Goal: Task Accomplishment & Management: Complete application form

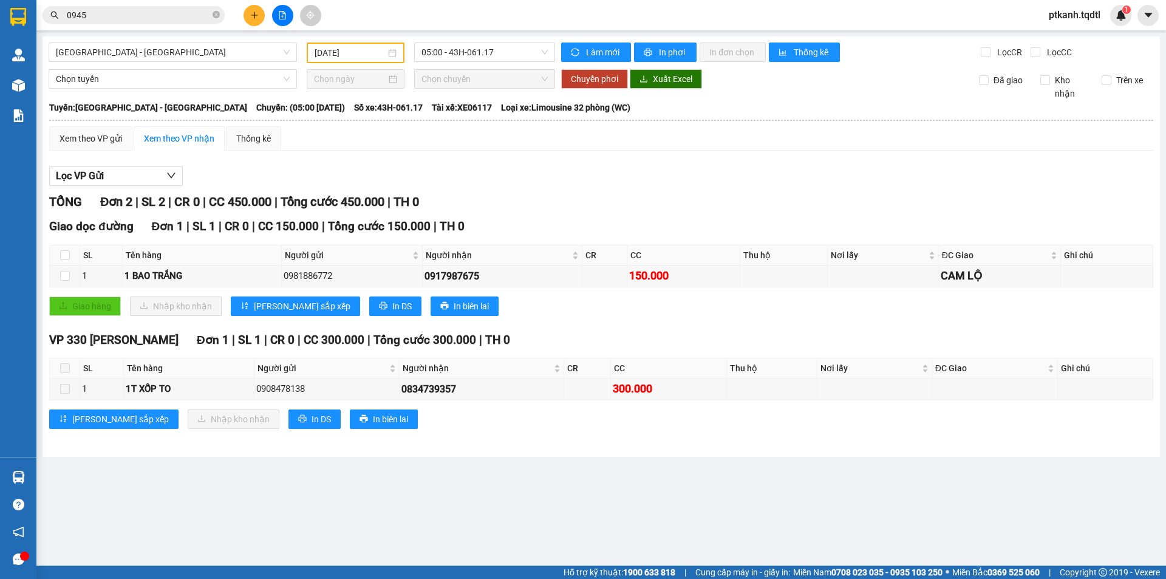
click at [250, 17] on icon "plus" at bounding box center [254, 15] width 9 height 9
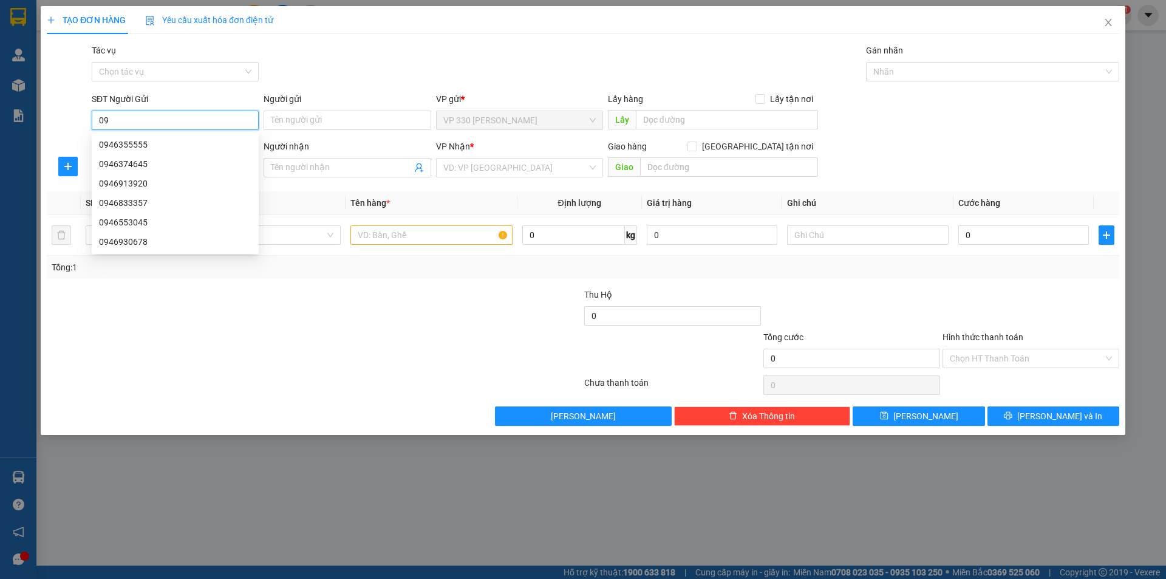
type input "0"
click at [451, 518] on div "TẠO ĐƠN HÀNG Yêu cầu xuất hóa đơn điện tử Transit Pickup Surcharge Ids Transit …" at bounding box center [583, 289] width 1166 height 579
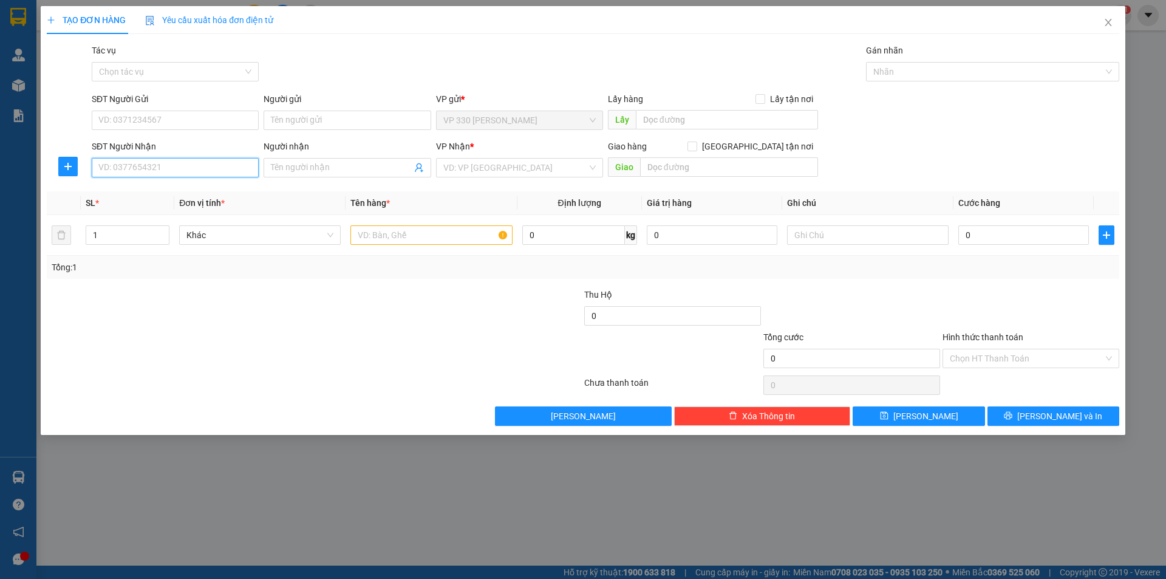
click at [177, 165] on input "SĐT Người Nhận" at bounding box center [175, 167] width 167 height 19
type input "0946"
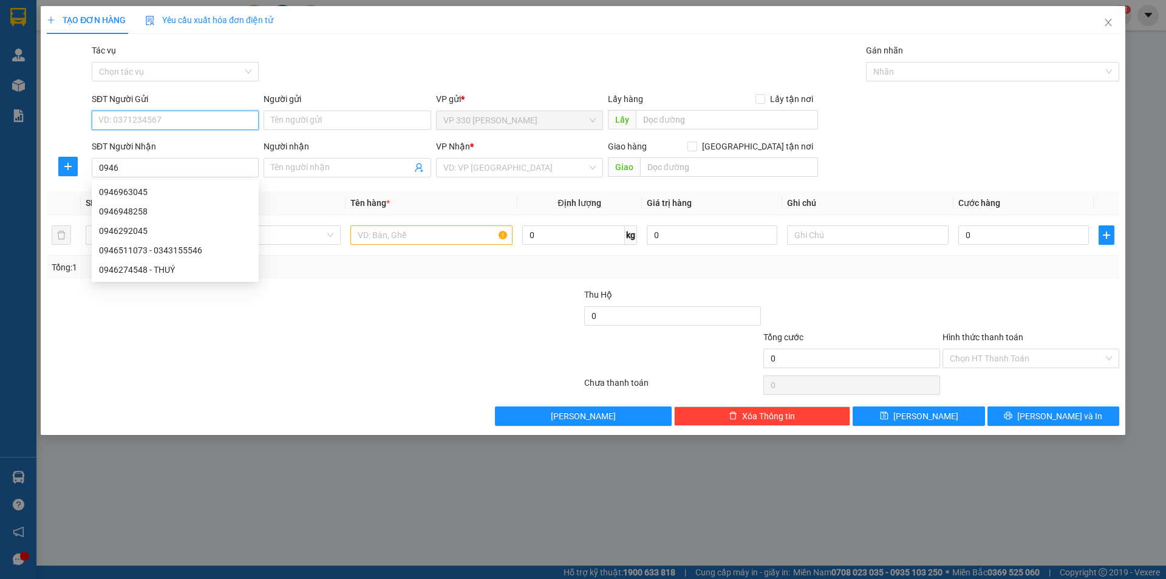
click at [171, 123] on input "SĐT Người Gửi" at bounding box center [175, 120] width 167 height 19
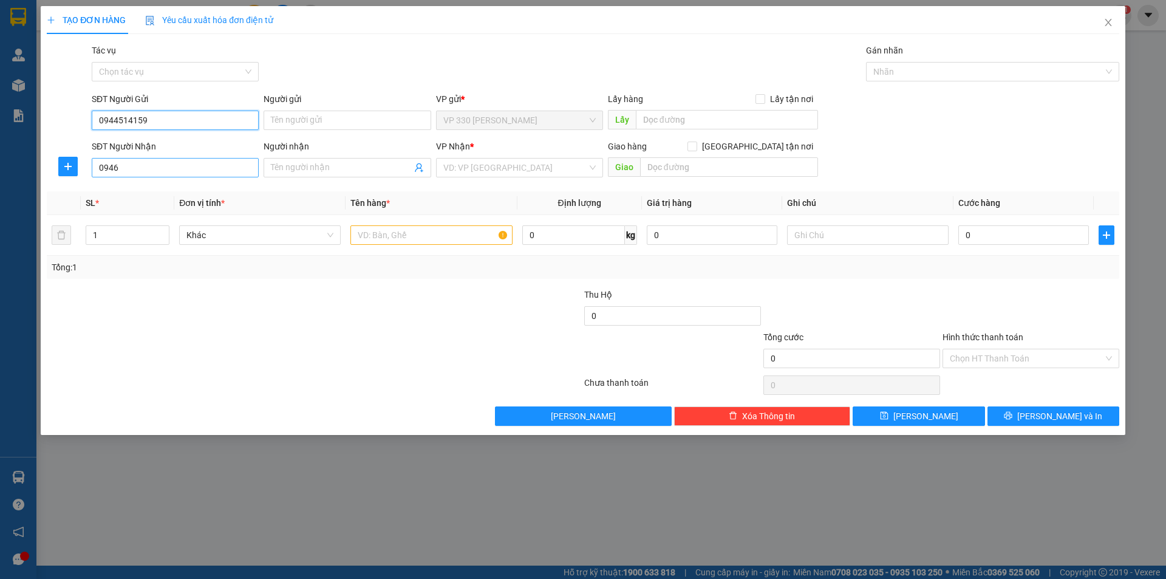
type input "0944514159"
click at [154, 168] on input "0946" at bounding box center [175, 167] width 167 height 19
type input "0946236559"
click at [499, 170] on input "search" at bounding box center [515, 167] width 144 height 18
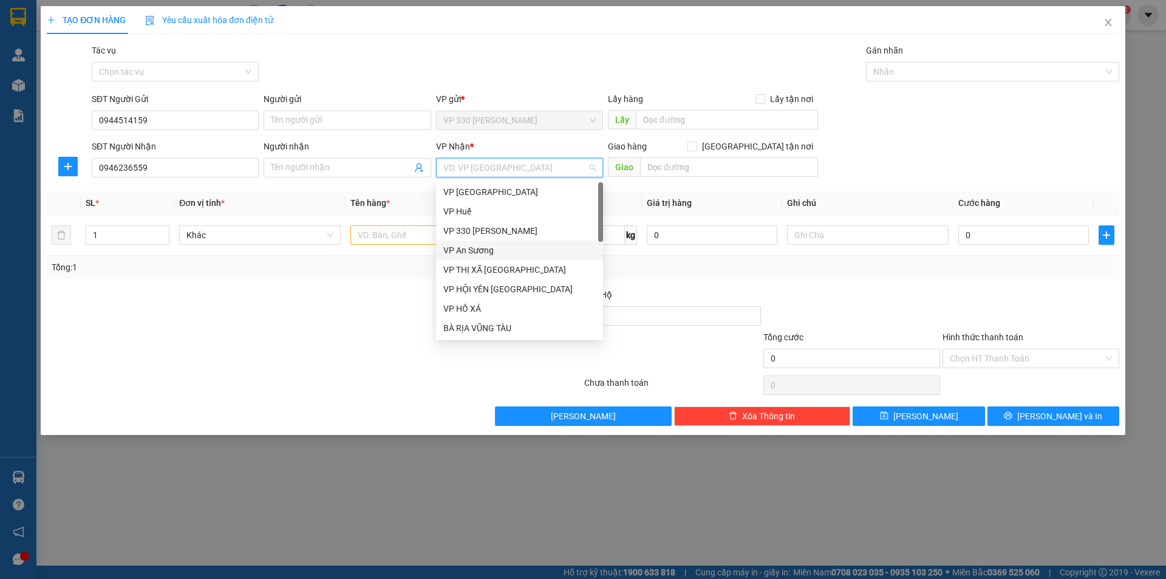
click at [476, 247] on div "VP An Sương" at bounding box center [519, 250] width 152 height 13
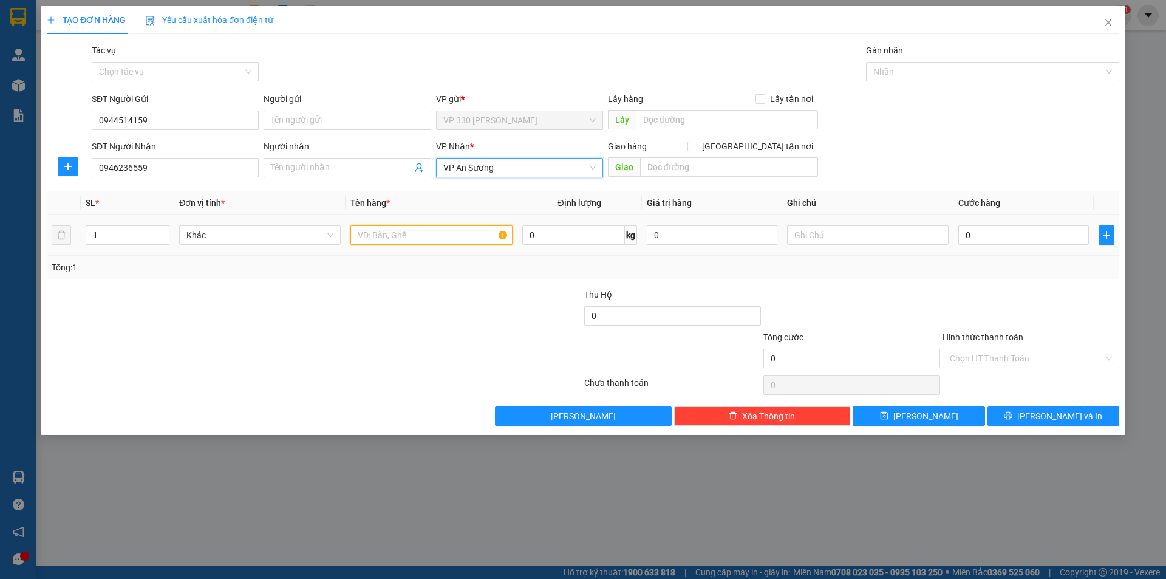
click at [397, 229] on input "text" at bounding box center [431, 234] width 162 height 19
type input "1 XE MÁY 39701"
click at [877, 238] on input "text" at bounding box center [868, 234] width 162 height 19
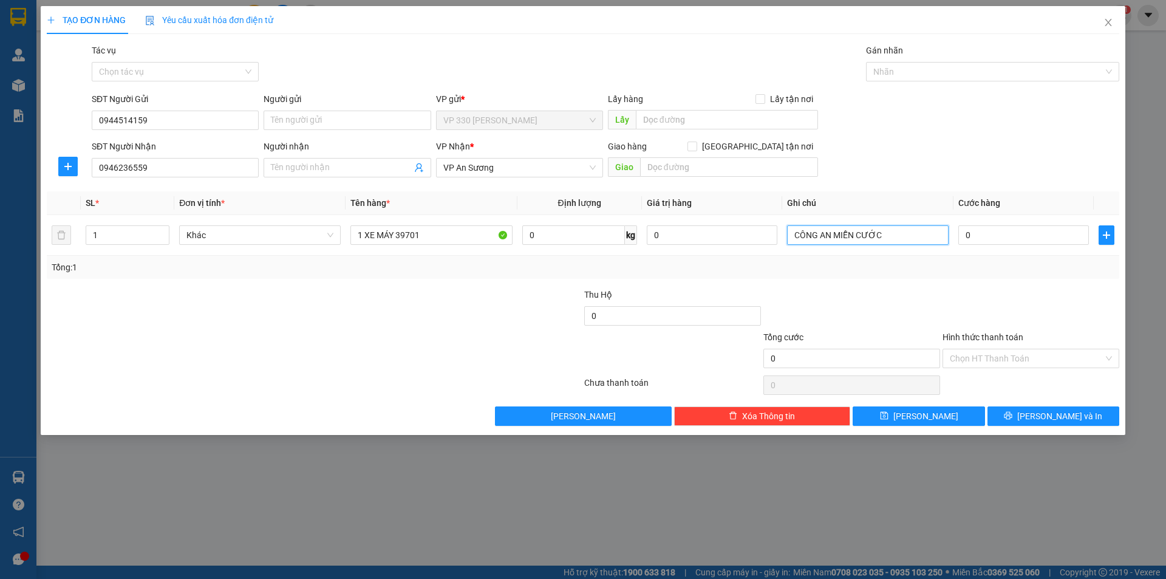
type input "CÔNG AN MIỄN CƯỚC"
click at [1008, 334] on label "Hình thức thanh toán" at bounding box center [982, 337] width 81 height 10
click at [1008, 349] on input "Hình thức thanh toán" at bounding box center [1027, 358] width 154 height 18
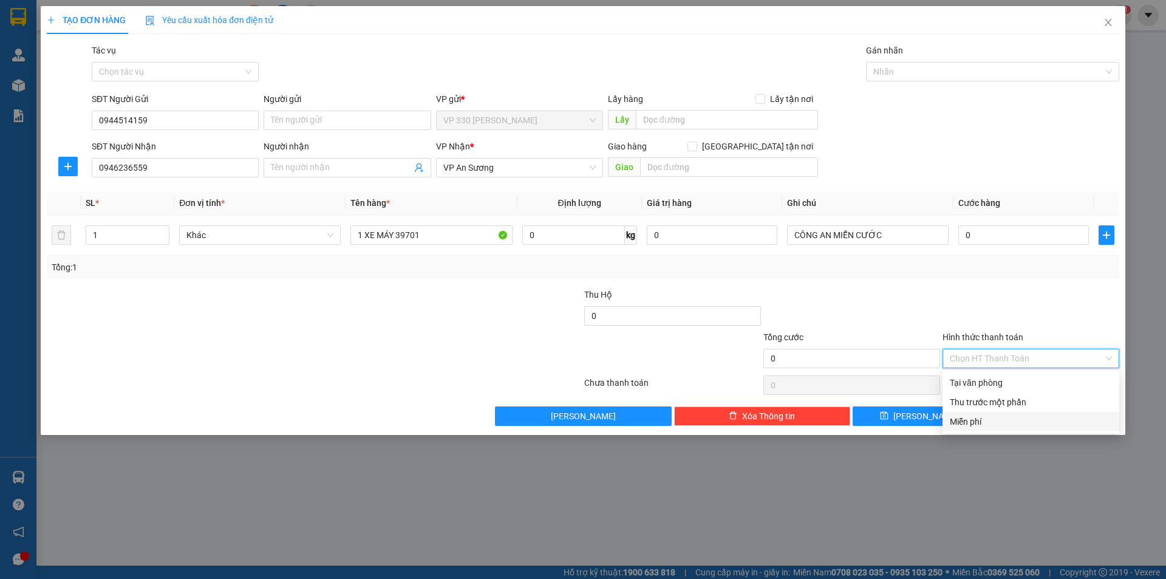
click at [1003, 420] on div "Miễn phí" at bounding box center [1031, 421] width 162 height 13
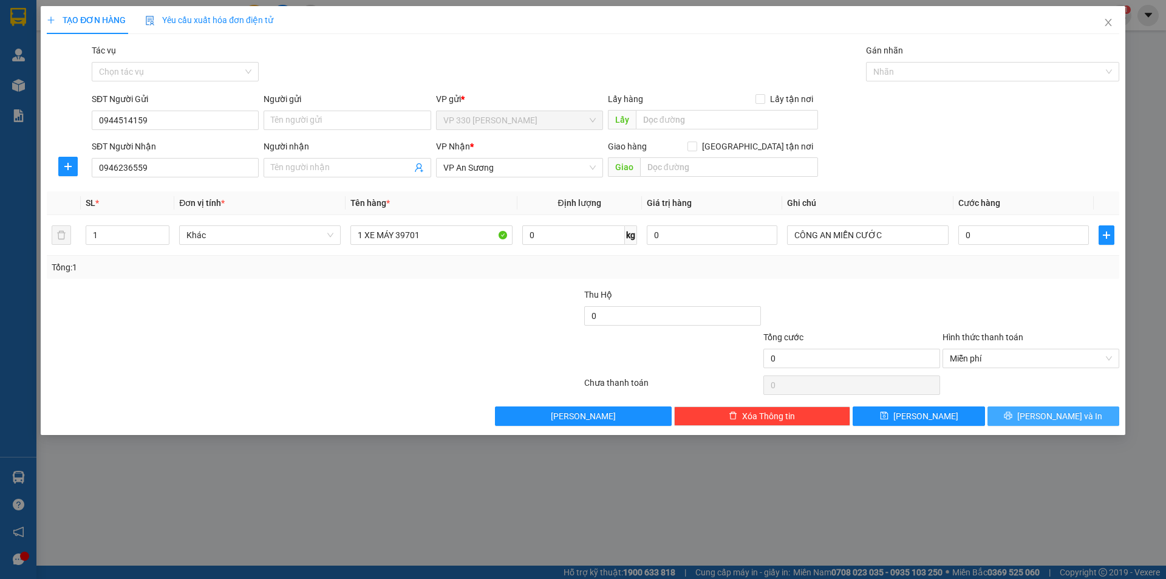
click at [1012, 417] on icon "printer" at bounding box center [1008, 415] width 9 height 9
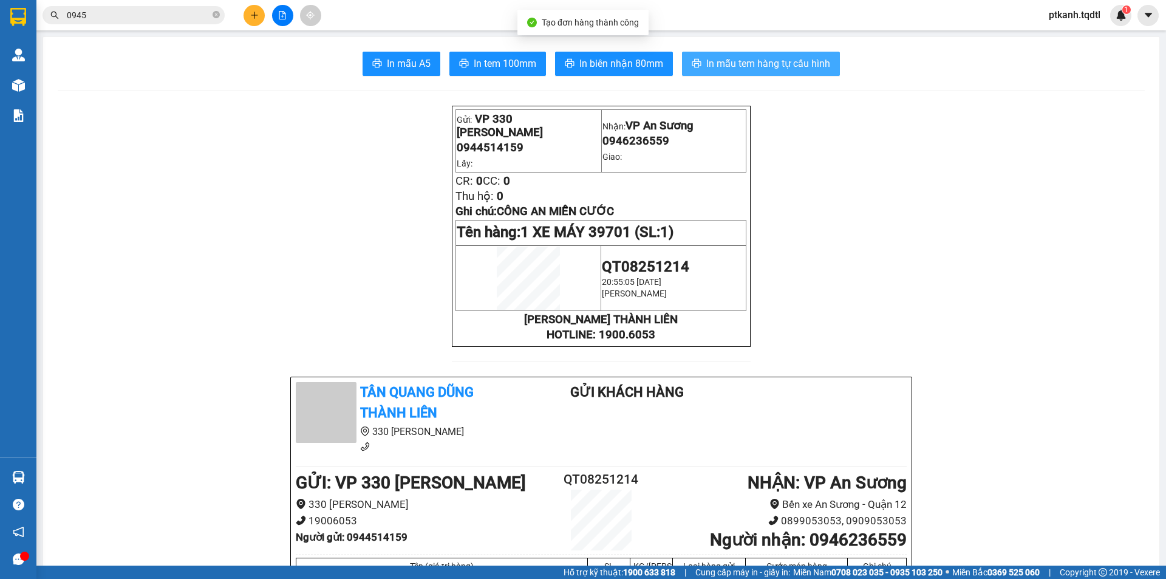
click at [752, 64] on span "In mẫu tem hàng tự cấu hình" at bounding box center [768, 63] width 124 height 15
